Goal: Transaction & Acquisition: Download file/media

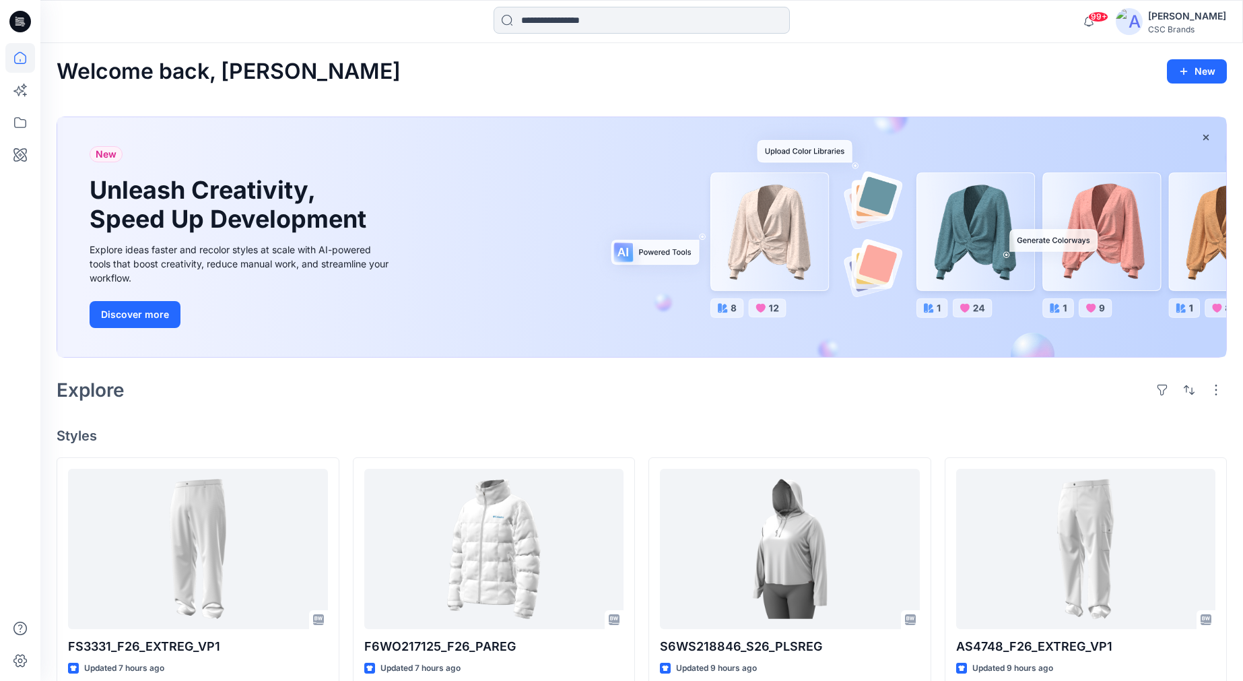
click at [627, 18] on input at bounding box center [642, 20] width 296 height 27
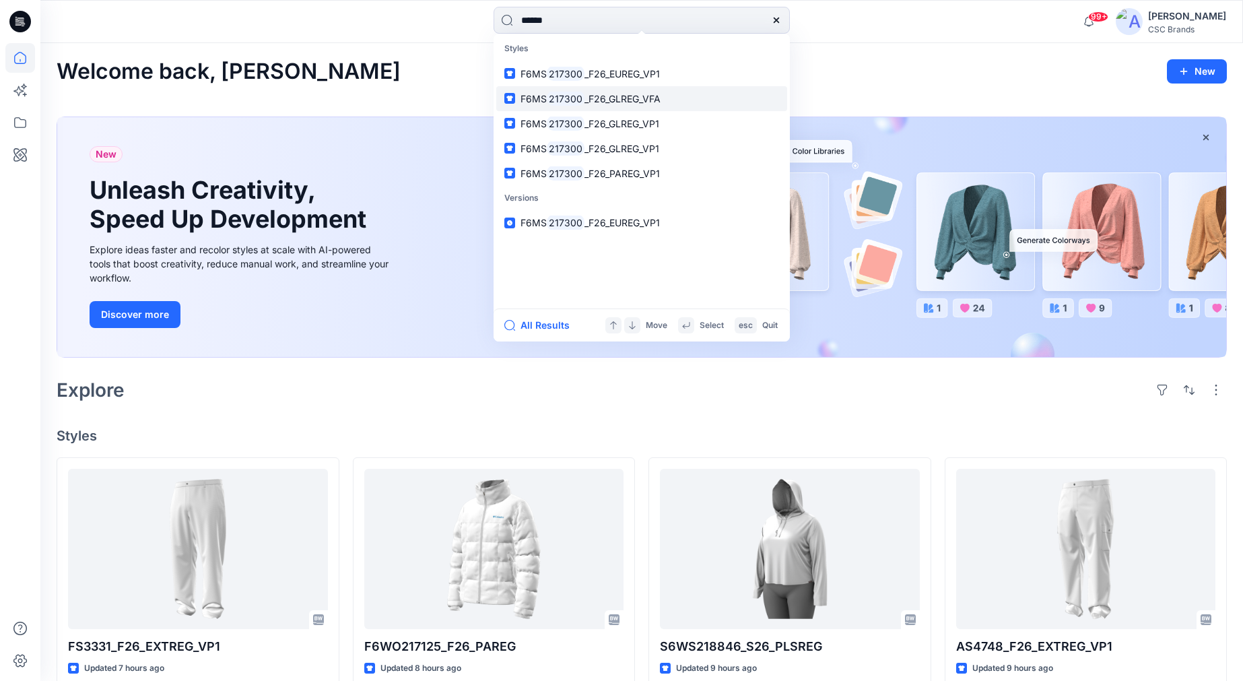
type input "******"
click at [623, 94] on span "_F26_GLREG_VFA" at bounding box center [623, 98] width 76 height 11
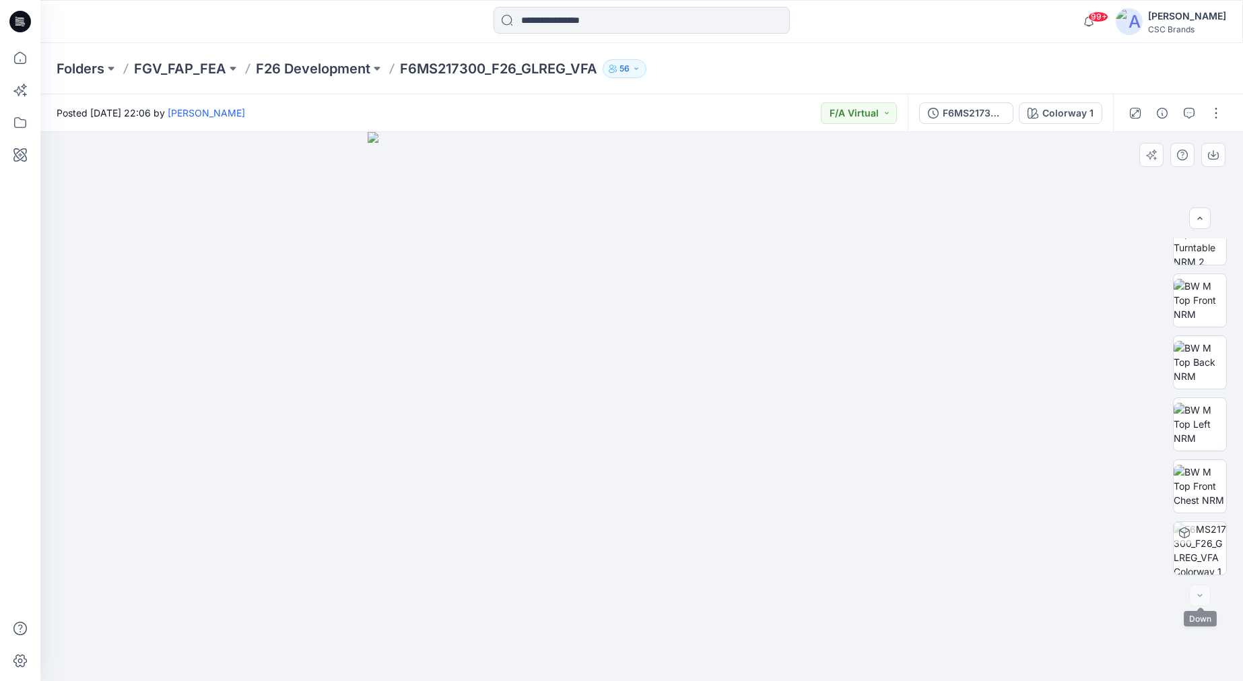
scroll to position [213, 0]
click at [1195, 594] on div at bounding box center [1200, 596] width 22 height 22
drag, startPoint x: 1110, startPoint y: 641, endPoint x: 983, endPoint y: 261, distance: 401.0
click at [985, 261] on div at bounding box center [641, 406] width 1203 height 549
click at [1197, 587] on div at bounding box center [1200, 596] width 22 height 22
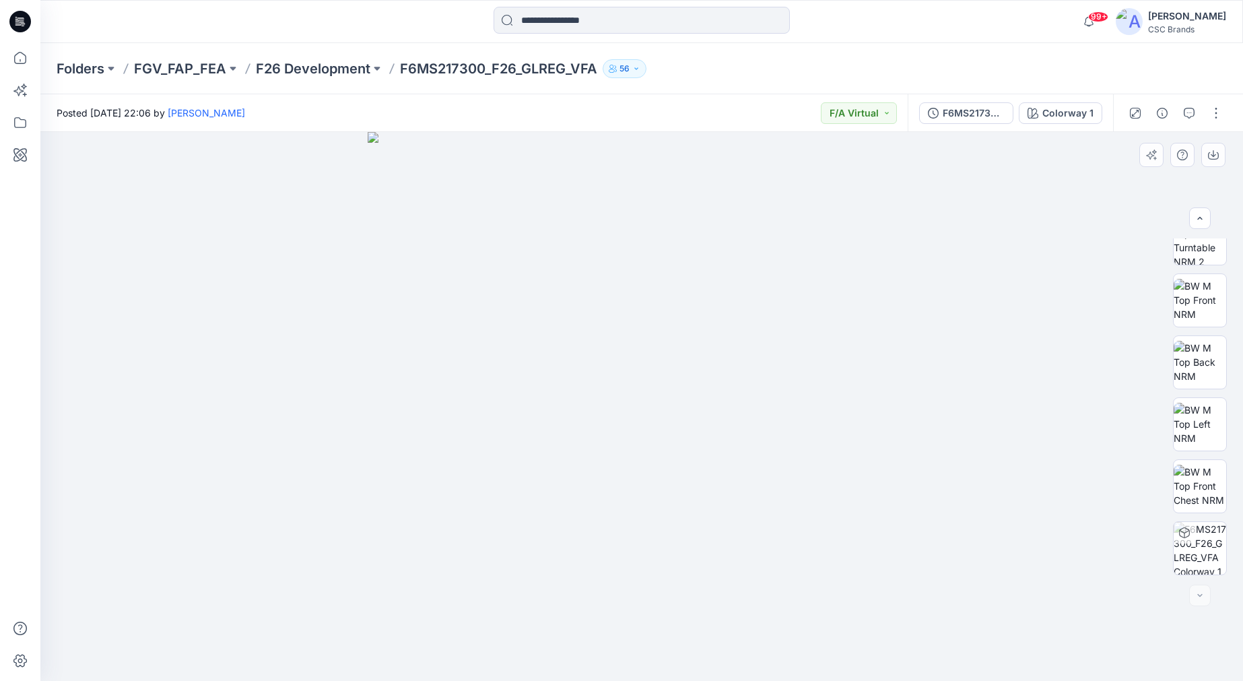
click at [1197, 592] on div at bounding box center [1200, 596] width 22 height 22
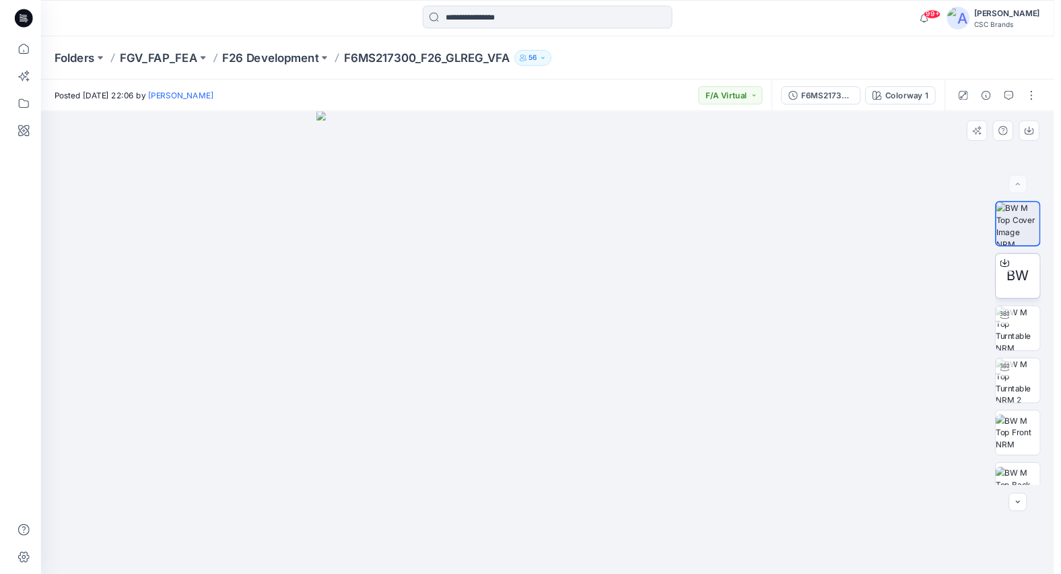
scroll to position [0, 0]
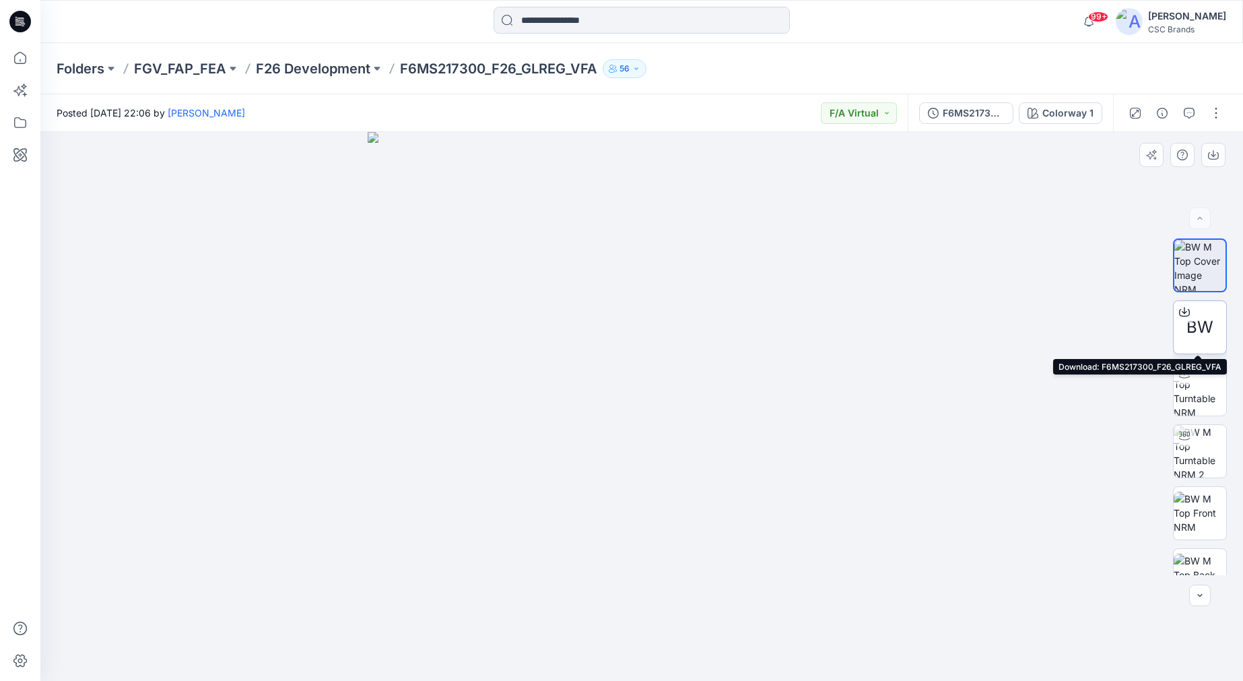
click at [1191, 321] on div at bounding box center [1185, 312] width 22 height 22
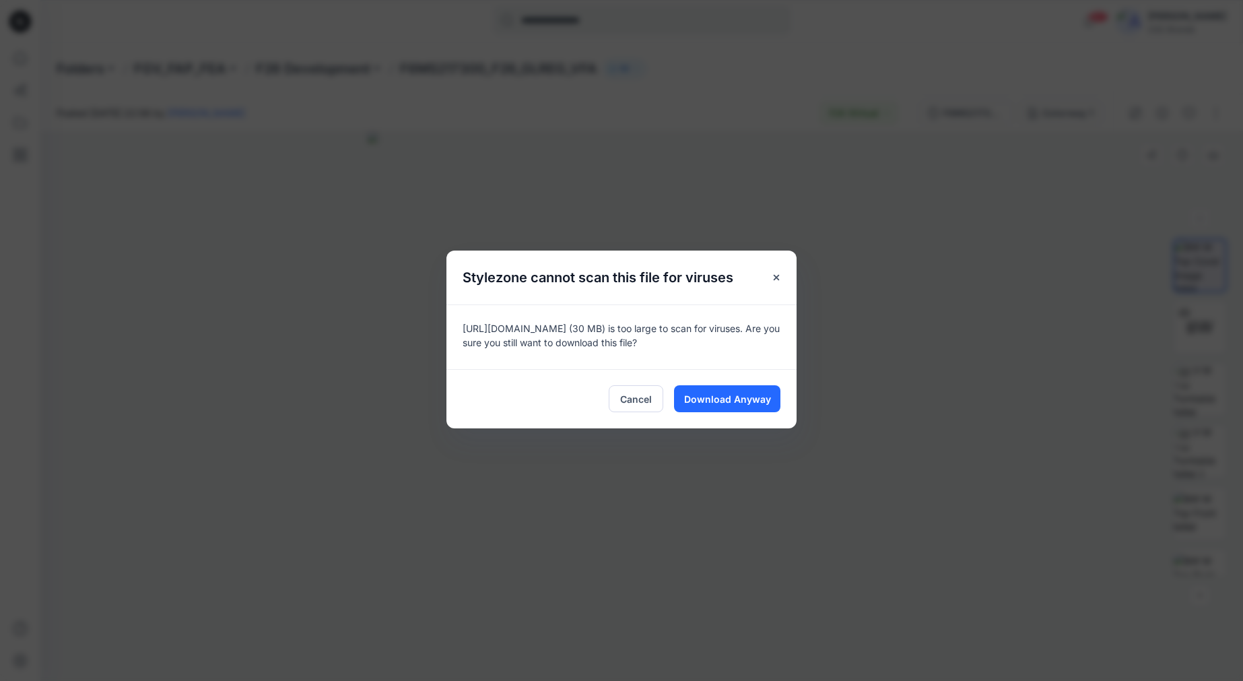
click at [740, 401] on span "Download Anyway" at bounding box center [727, 399] width 87 height 14
